Goal: Check status: Check status

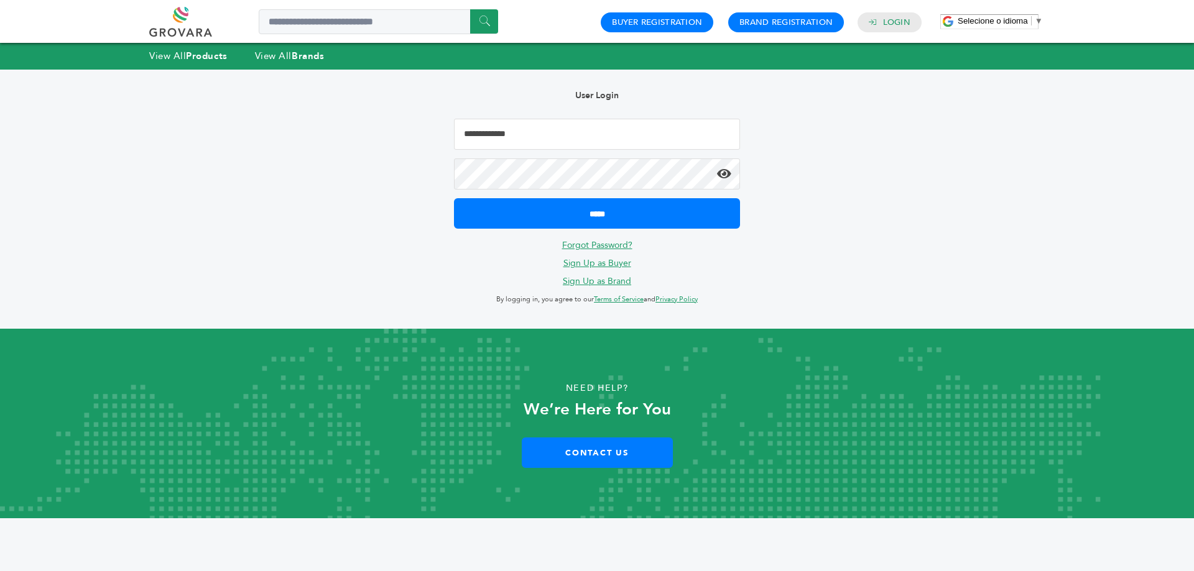
click at [533, 137] on input "Email Address" at bounding box center [597, 134] width 286 height 31
type input "**********"
click at [454, 198] on input "*****" at bounding box center [597, 213] width 286 height 30
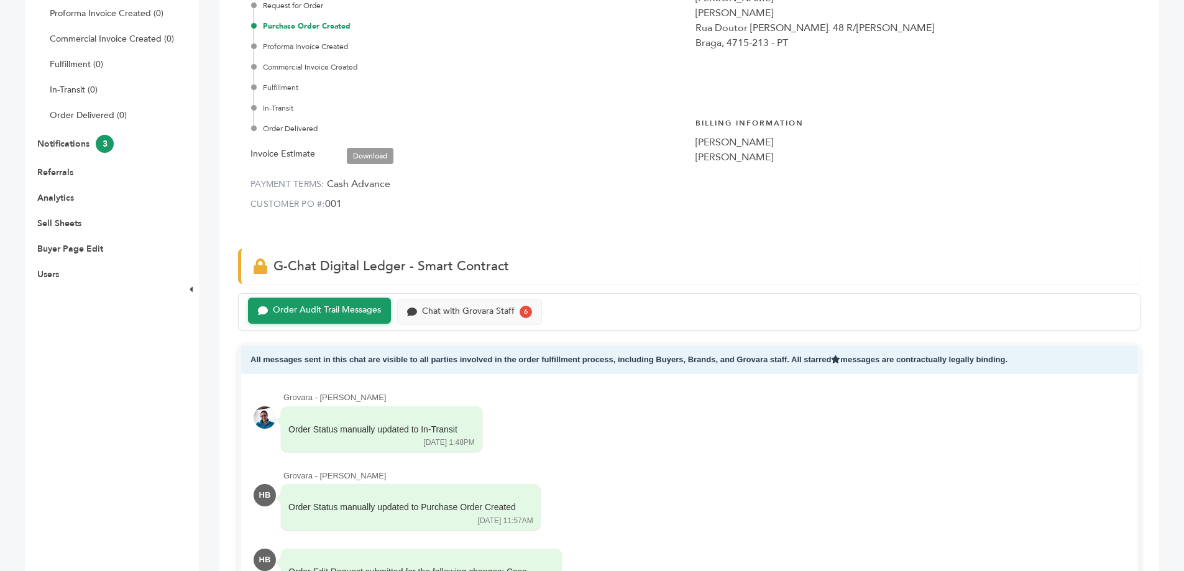
scroll to position [249, 0]
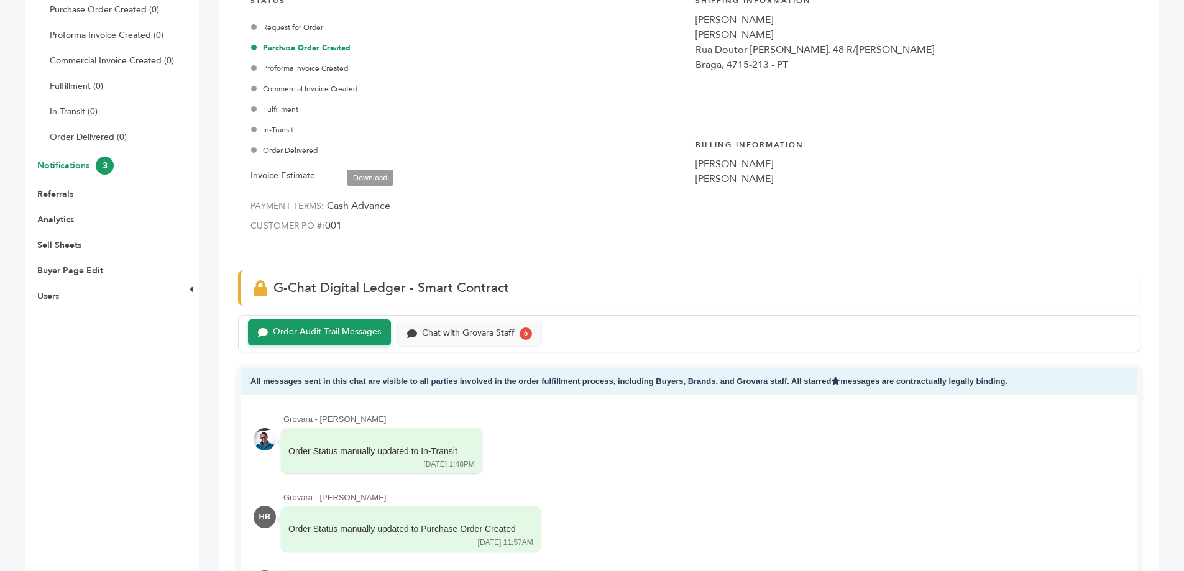
click at [80, 163] on link "Notifications 3" at bounding box center [75, 166] width 76 height 12
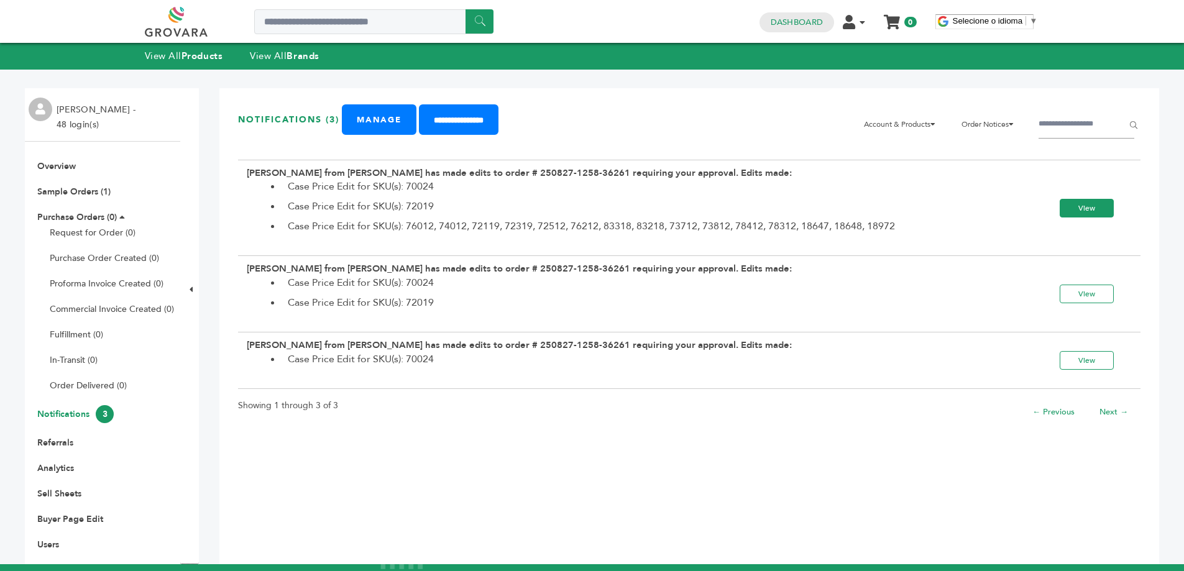
click at [1091, 213] on link "View" at bounding box center [1087, 208] width 54 height 19
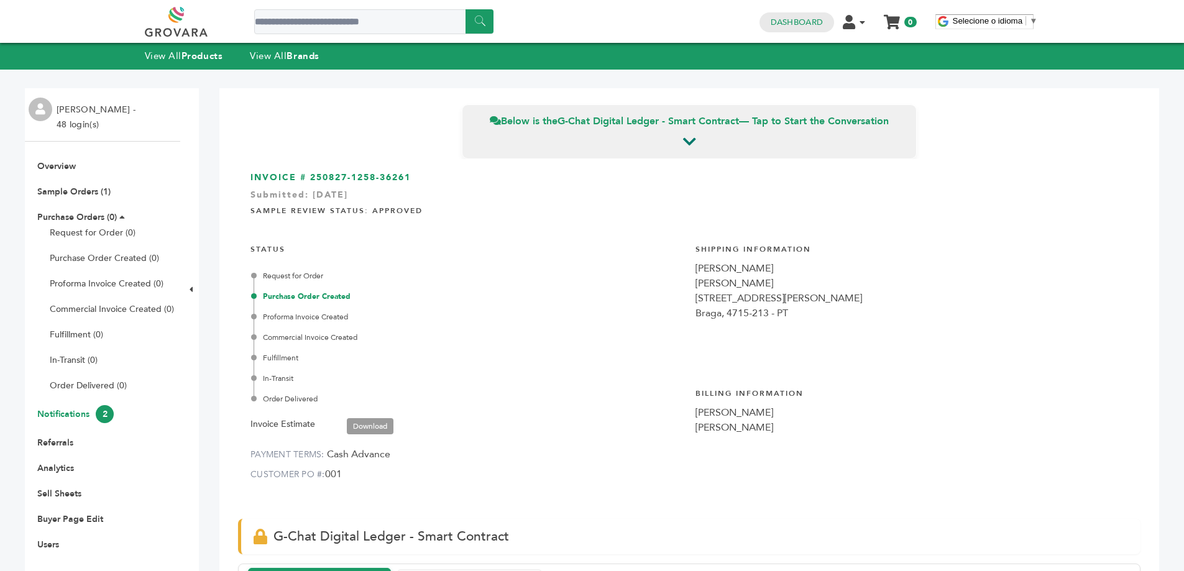
click at [68, 416] on link "Notifications 2" at bounding box center [75, 414] width 76 height 12
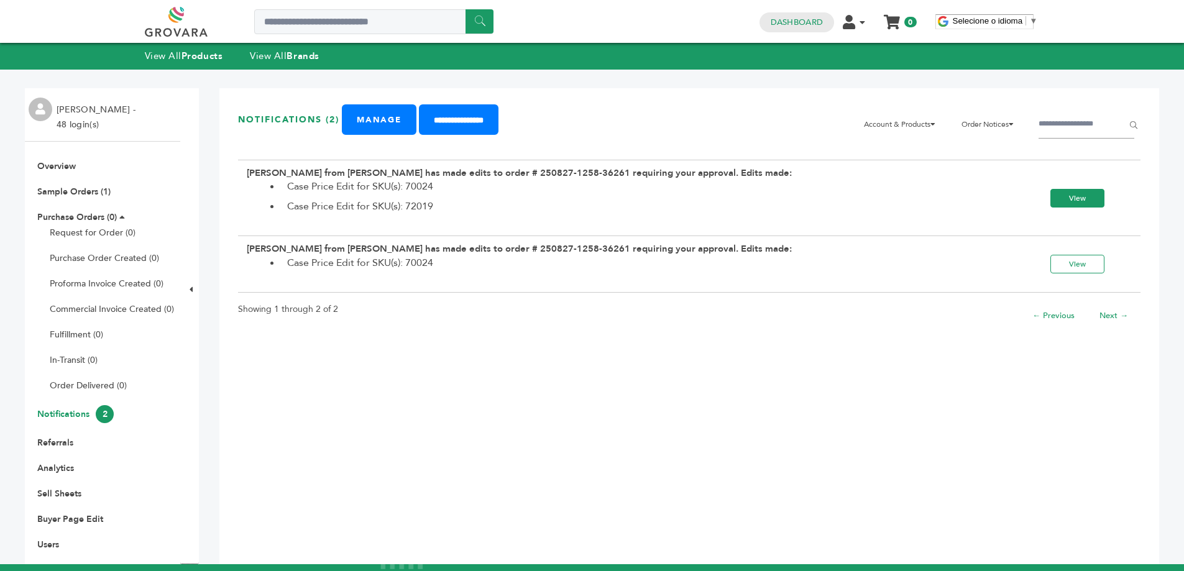
click at [1061, 201] on link "View" at bounding box center [1078, 198] width 54 height 19
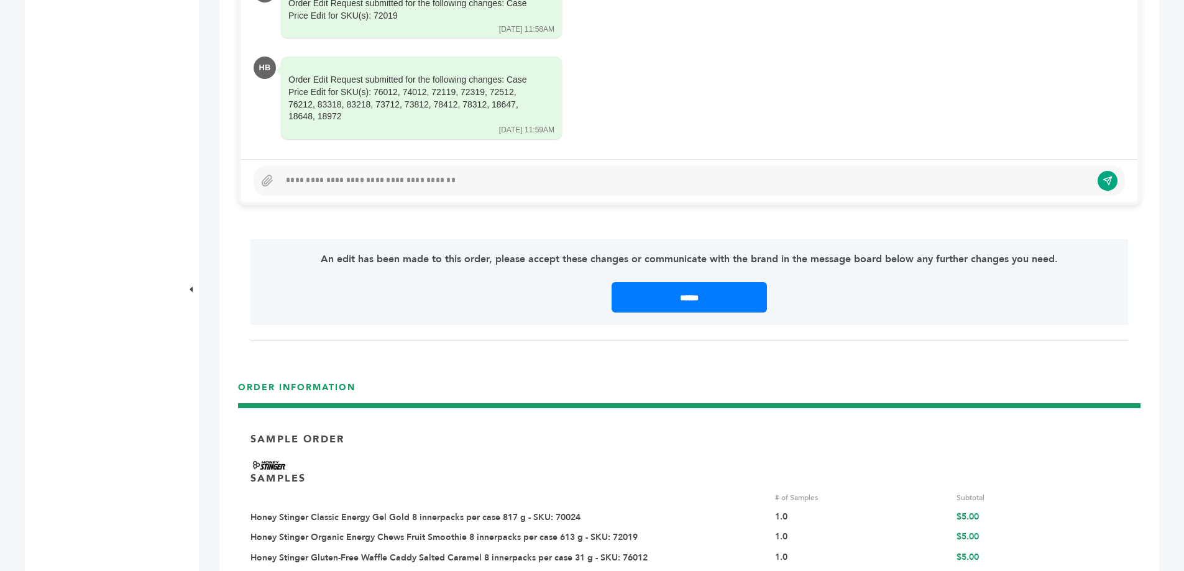
scroll to position [870, 0]
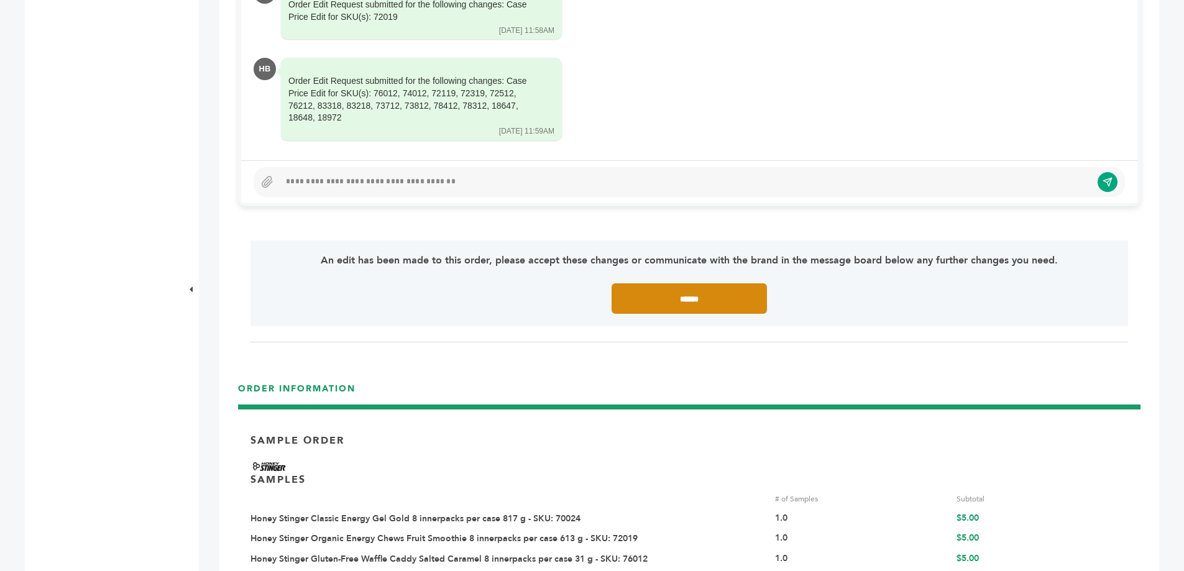
click at [711, 300] on input "******" at bounding box center [689, 298] width 155 height 30
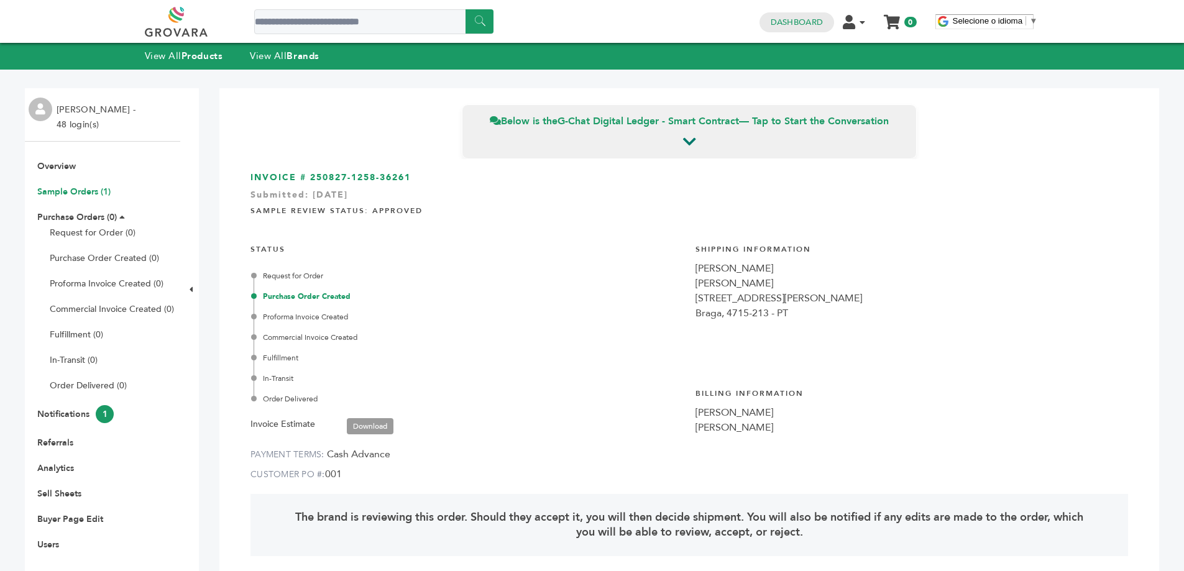
click at [77, 188] on link "Sample Orders (1)" at bounding box center [73, 192] width 73 height 12
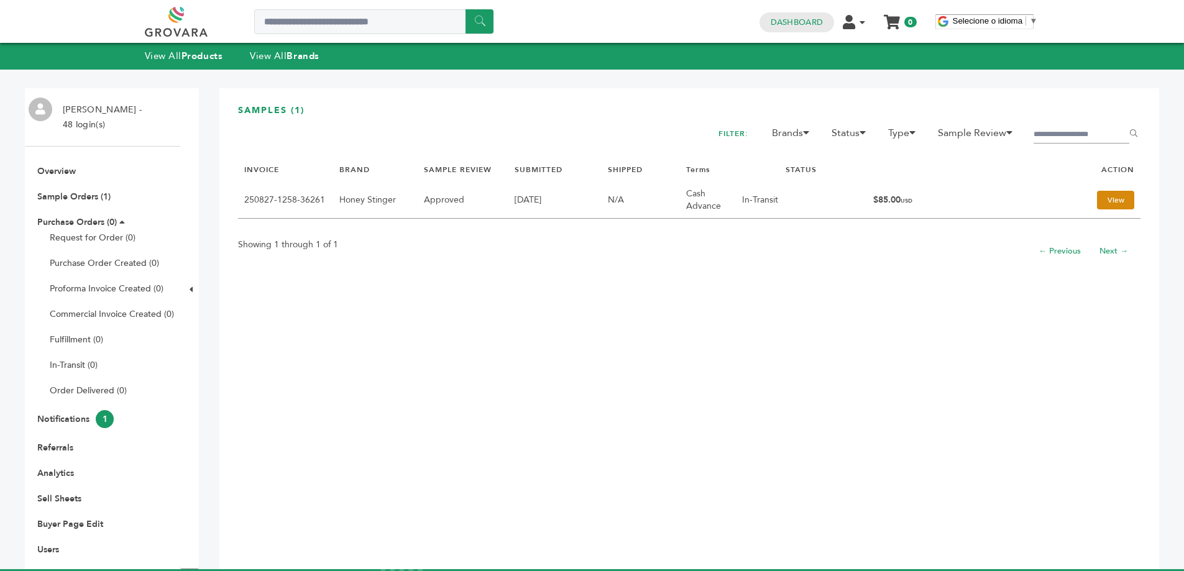
click at [1111, 195] on link "View" at bounding box center [1115, 200] width 37 height 19
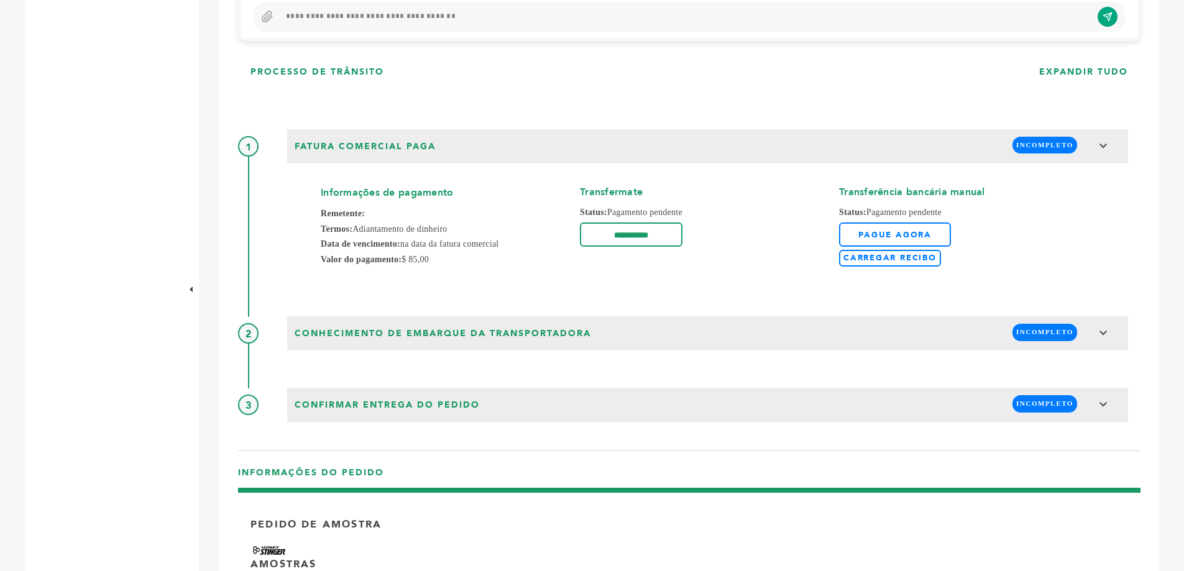
scroll to position [249, 0]
click at [900, 264] on font "Carregar recibo" at bounding box center [890, 257] width 93 height 11
click at [0, 0] on input "Carregar recibo" at bounding box center [0, 0] width 0 height 0
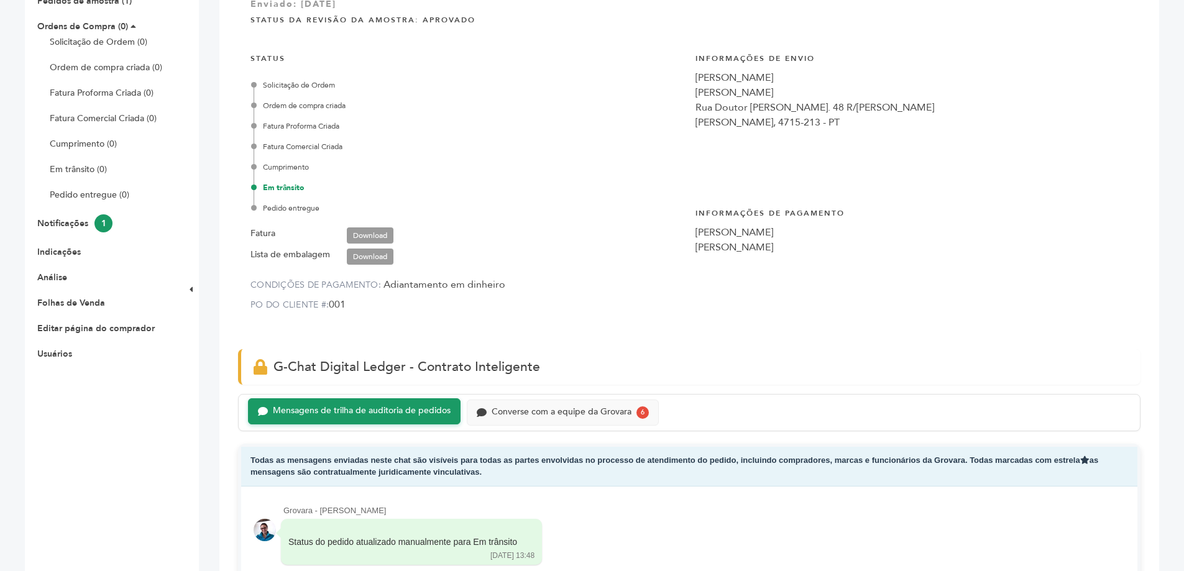
scroll to position [187, 0]
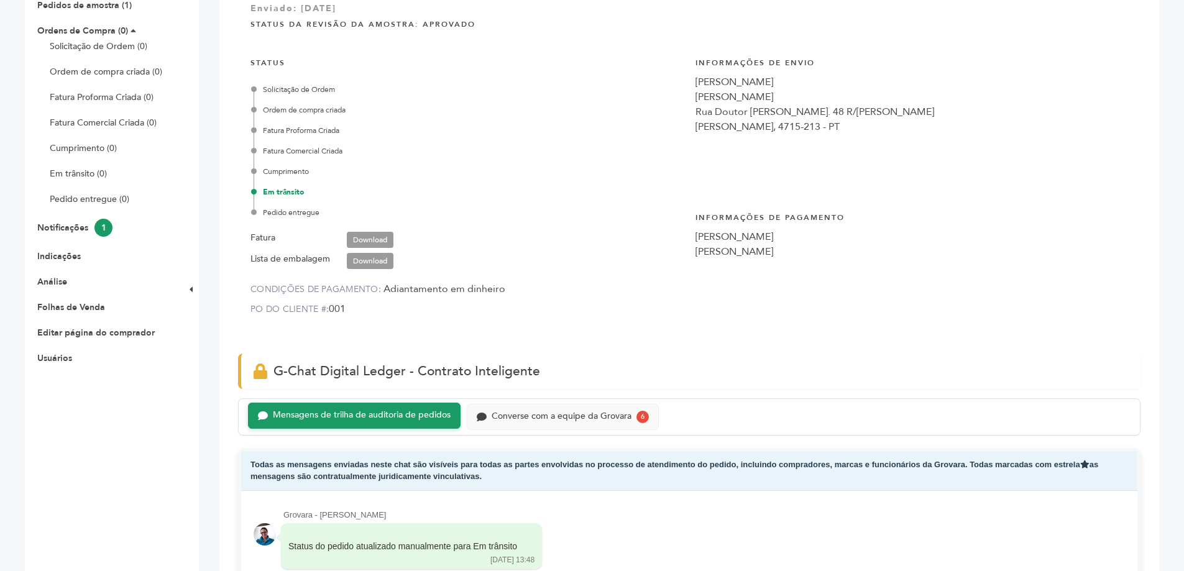
click at [369, 245] on font "Download" at bounding box center [370, 240] width 34 height 10
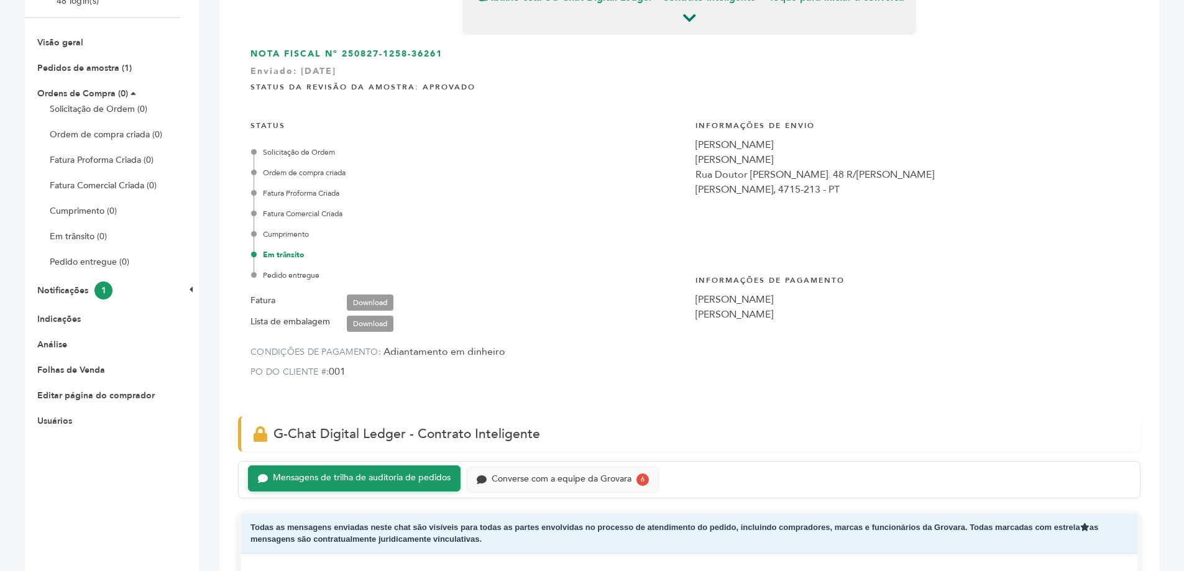
scroll to position [0, 0]
